Goal: Task Accomplishment & Management: Manage account settings

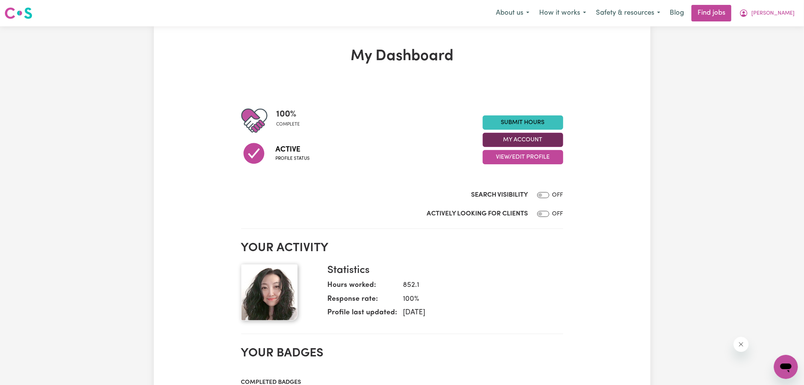
click at [507, 137] on button "My Account" at bounding box center [523, 140] width 80 height 14
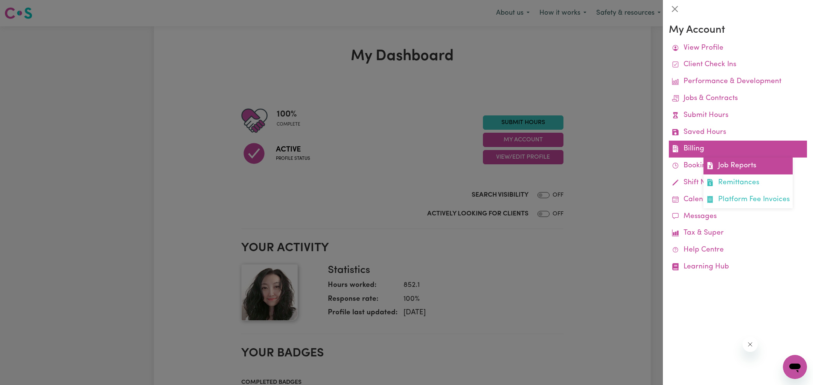
click at [751, 163] on link "Job Reports" at bounding box center [747, 166] width 89 height 17
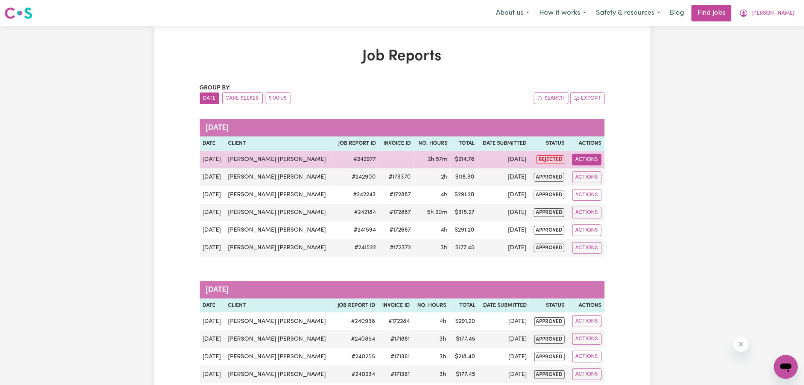
click at [577, 158] on button "Actions" at bounding box center [586, 160] width 29 height 12
click at [605, 181] on link "View Job Report" at bounding box center [612, 176] width 64 height 15
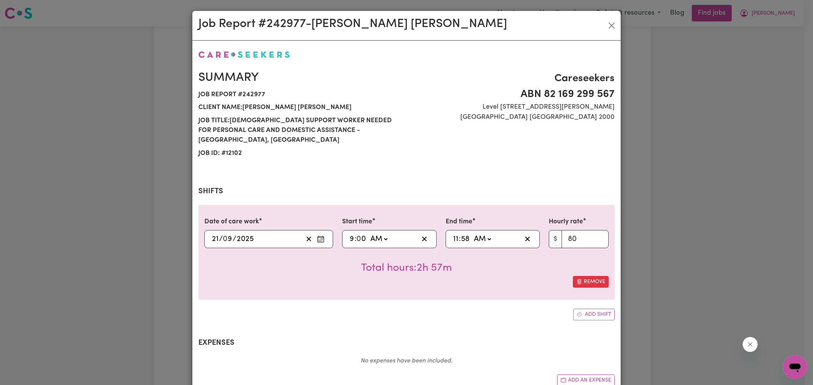
select select "80-[DATE]"
click at [453, 234] on input "11" at bounding box center [456, 239] width 6 height 11
type input "01:58"
type input "1"
type input "00:58"
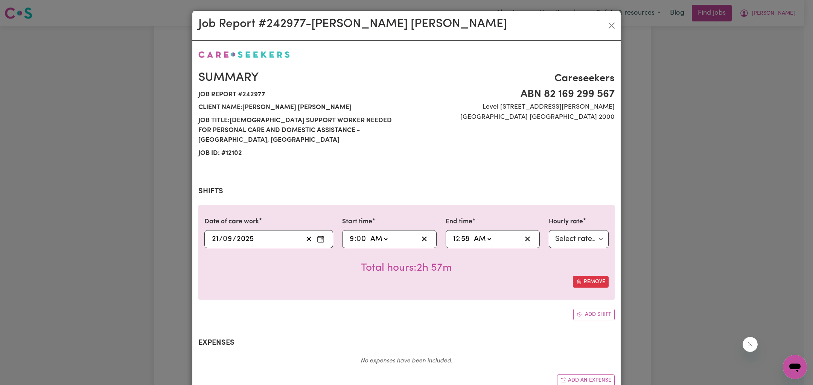
type input "12"
type input "00:00"
type input "0"
select select "pm"
click at [474, 234] on select "AM PM" at bounding box center [484, 239] width 20 height 11
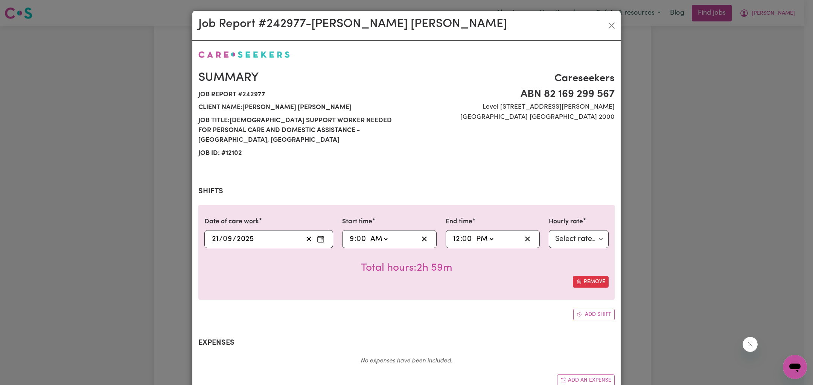
click at [465, 234] on input "0" at bounding box center [467, 239] width 10 height 11
type input "12:02"
type input "2"
type input "12:00"
type input "0"
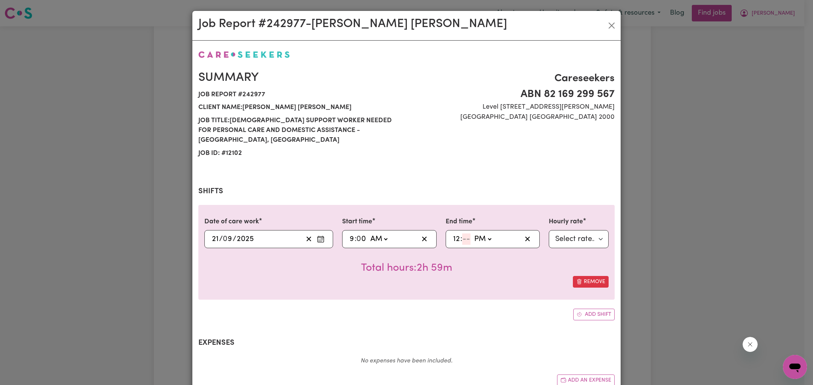
type input "0"
type input "12:01"
type input "1"
drag, startPoint x: 407, startPoint y: 303, endPoint x: 435, endPoint y: 259, distance: 52.4
click at [407, 309] on div "Add shift" at bounding box center [406, 315] width 416 height 12
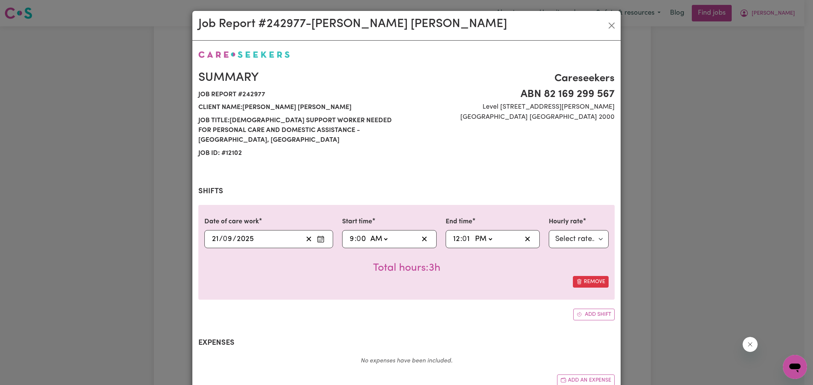
click at [357, 234] on input "0" at bounding box center [362, 239] width 10 height 11
type input "09:01"
type input "1"
click at [425, 314] on div "Summary Job report # 242977 Client name: [PERSON_NAME] [PERSON_NAME] Job title:…" at bounding box center [406, 283] width 416 height 466
click at [462, 234] on input "1" at bounding box center [466, 239] width 9 height 11
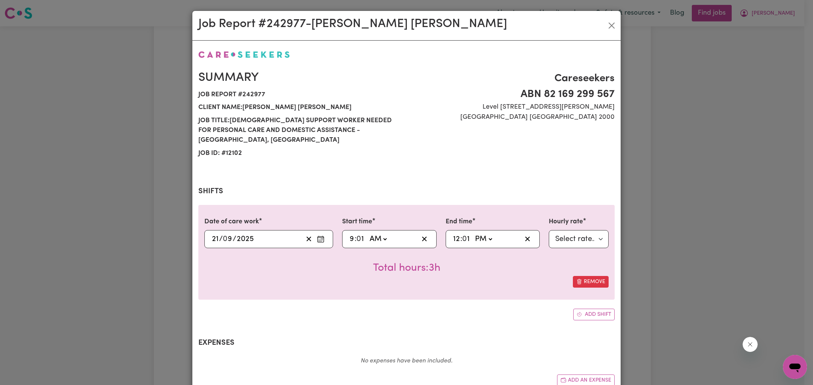
type input "12:00"
type input "0"
click at [357, 234] on input "1" at bounding box center [361, 239] width 9 height 11
type input "09:00"
type input "0"
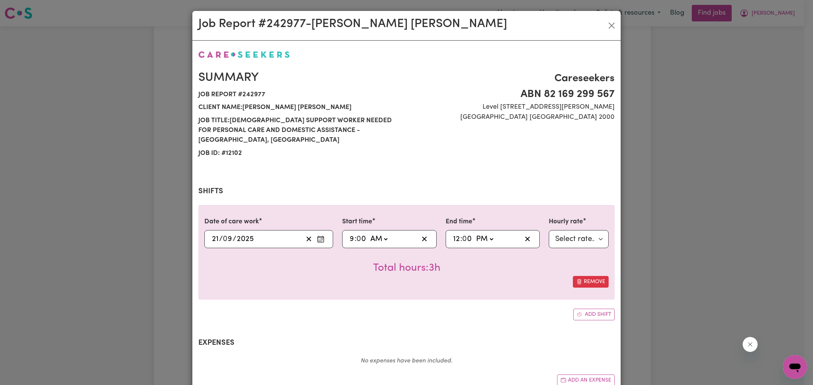
click at [418, 276] on div "Remove" at bounding box center [406, 282] width 404 height 12
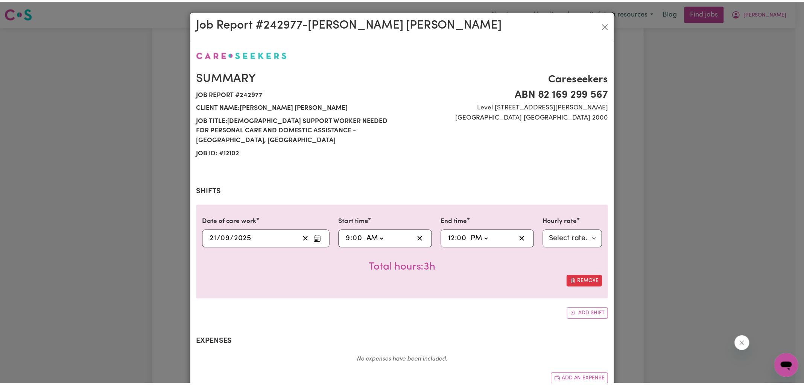
scroll to position [171, 0]
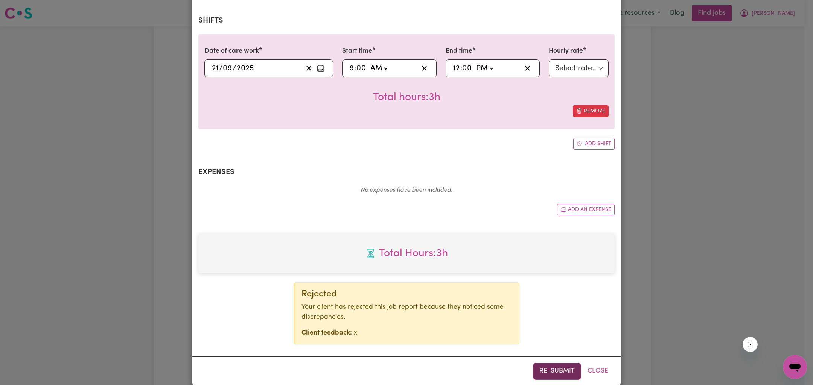
click at [539, 363] on button "Re-submit" at bounding box center [557, 371] width 48 height 17
click at [711, 200] on div "Job Report # 242977 - [PERSON_NAME] [PERSON_NAME] Summary Job report # 242977 C…" at bounding box center [406, 192] width 813 height 385
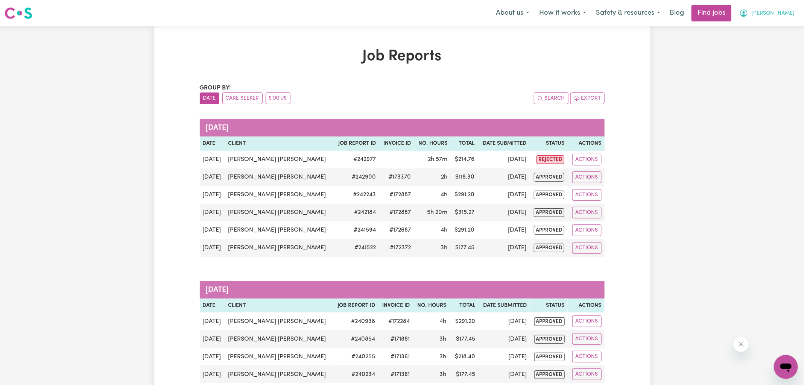
click at [748, 9] on icon "My Account" at bounding box center [743, 13] width 9 height 9
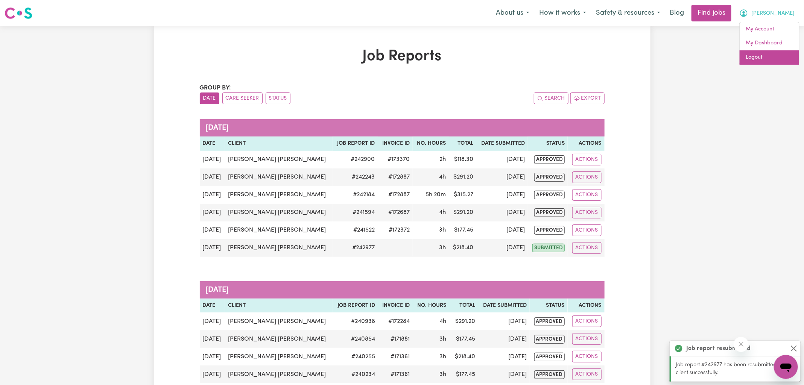
click at [758, 57] on link "Logout" at bounding box center [769, 57] width 59 height 14
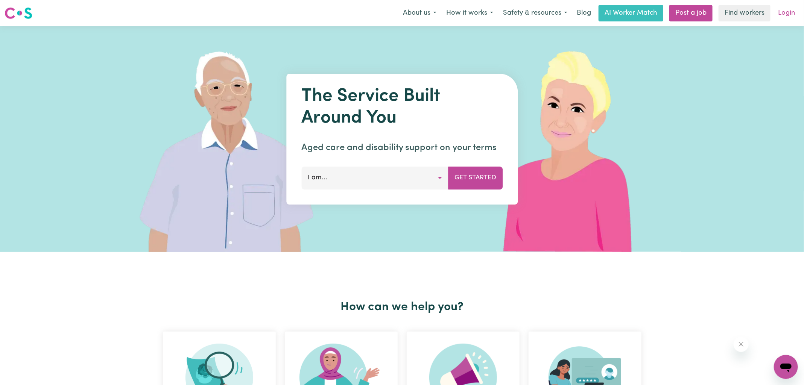
click at [791, 17] on link "Login" at bounding box center [786, 13] width 26 height 17
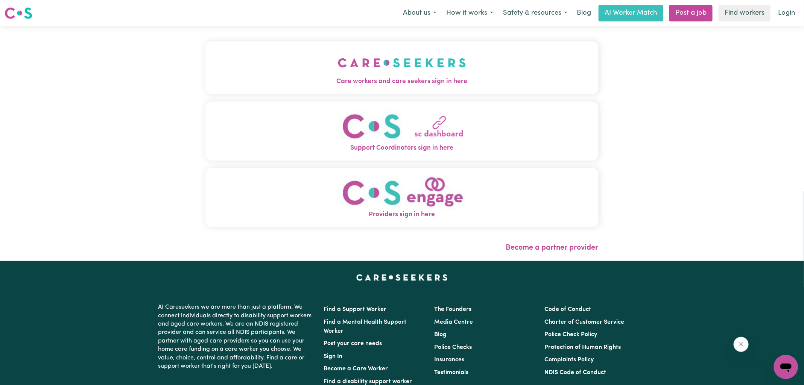
click at [297, 62] on button "Care workers and care seekers sign in here" at bounding box center [401, 67] width 393 height 53
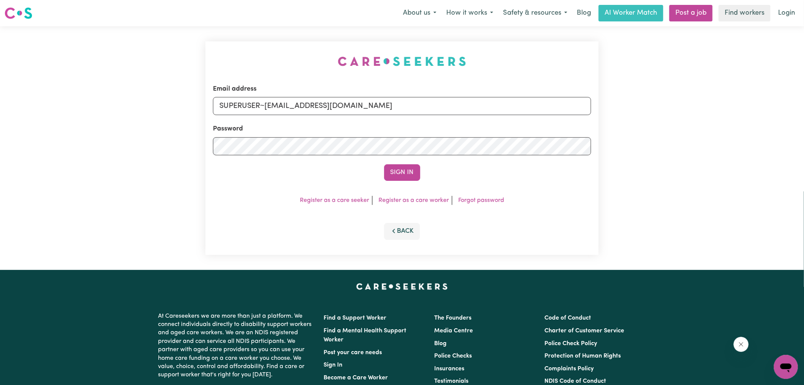
click at [203, 46] on div "Email address SUPERUSER~[EMAIL_ADDRESS][DOMAIN_NAME] Password Sign In Register …" at bounding box center [402, 148] width 402 height 244
drag, startPoint x: 266, startPoint y: 105, endPoint x: 1021, endPoint y: 176, distance: 757.9
click at [803, 176] on html "Menu About us How it works Safety & resources Blog AI Worker Match Post a job F…" at bounding box center [402, 285] width 804 height 570
type input "[EMAIL_ADDRESS][DOMAIN_NAME]"
click at [384, 164] on button "Sign In" at bounding box center [402, 172] width 36 height 17
